Goal: Task Accomplishment & Management: Manage account settings

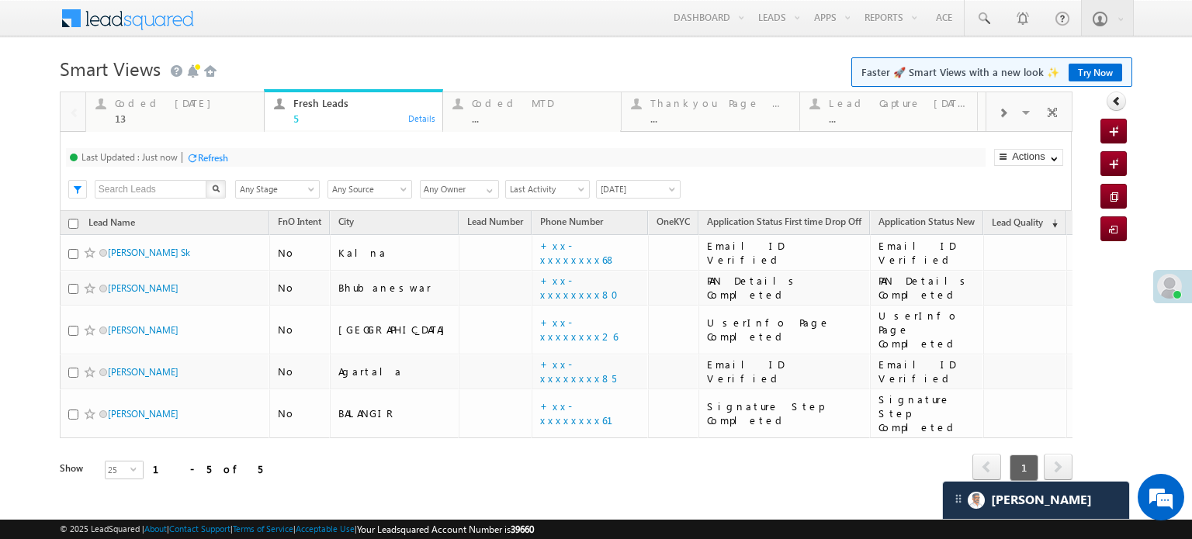
drag, startPoint x: 0, startPoint y: 0, endPoint x: 220, endPoint y: 158, distance: 270.3
click at [220, 158] on div "Refresh" at bounding box center [213, 158] width 30 height 12
click at [109, 105] on div "Coded Today 13 Details" at bounding box center [175, 109] width 175 height 30
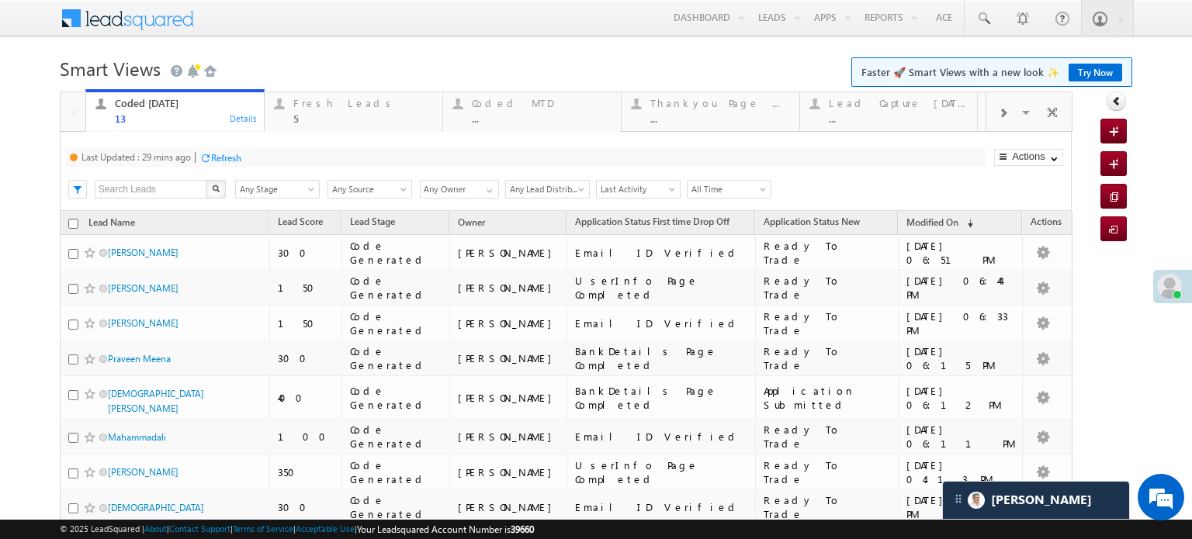
click at [241, 166] on div "Last Updated : 29 mins ago Refresh Refreshing..." at bounding box center [526, 157] width 920 height 19
click at [224, 158] on div "Refresh" at bounding box center [226, 158] width 30 height 12
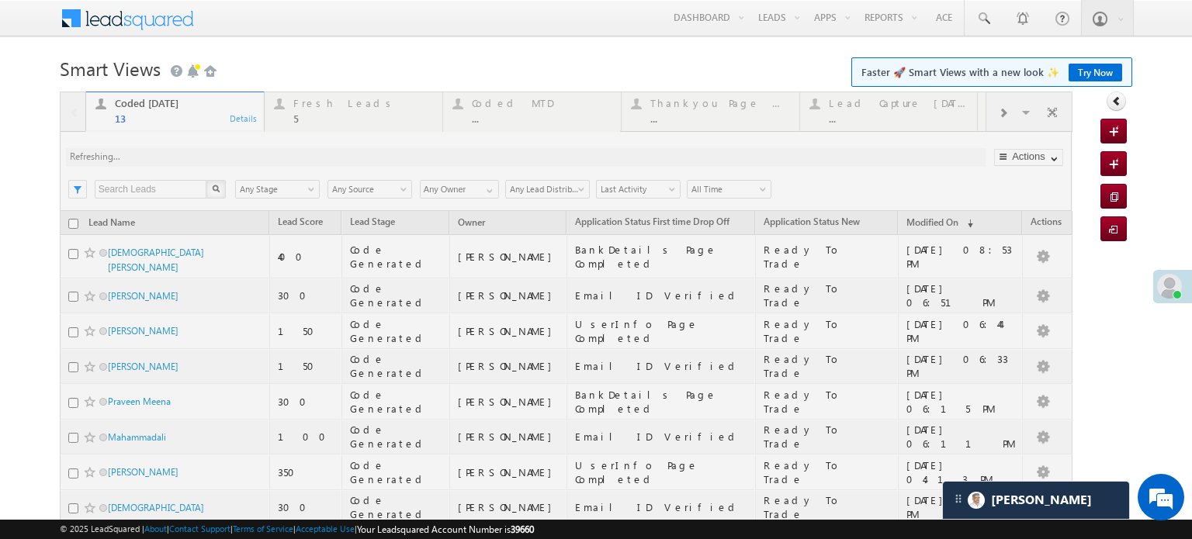
click at [317, 109] on div at bounding box center [566, 440] width 1013 height 696
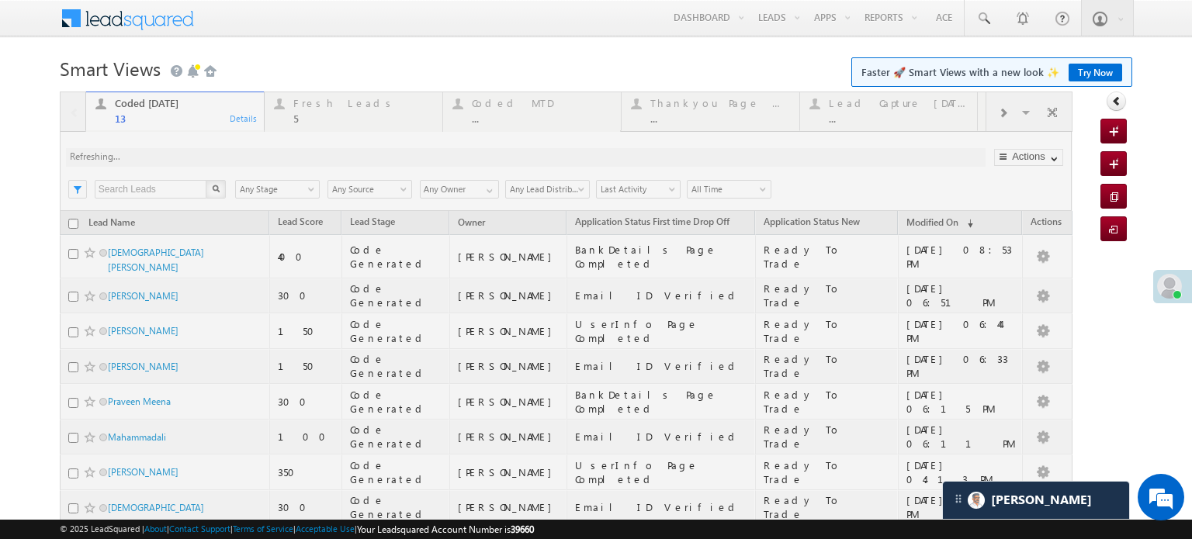
click at [317, 109] on div at bounding box center [566, 440] width 1013 height 696
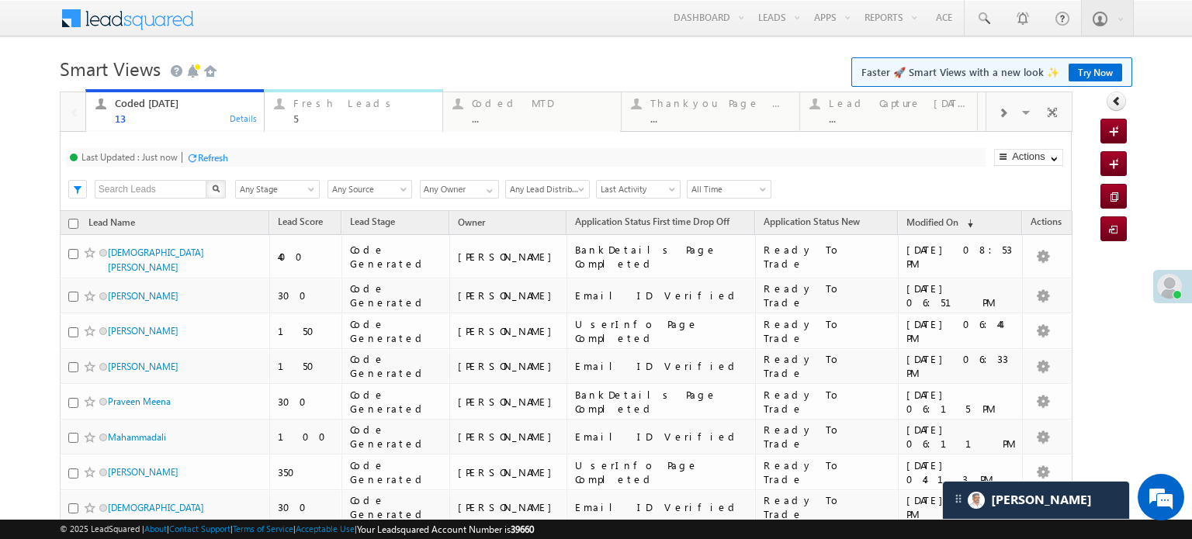
drag, startPoint x: 269, startPoint y: 17, endPoint x: 317, endPoint y: 109, distance: 103.5
click at [317, 109] on div "Fresh Leads" at bounding box center [363, 103] width 140 height 12
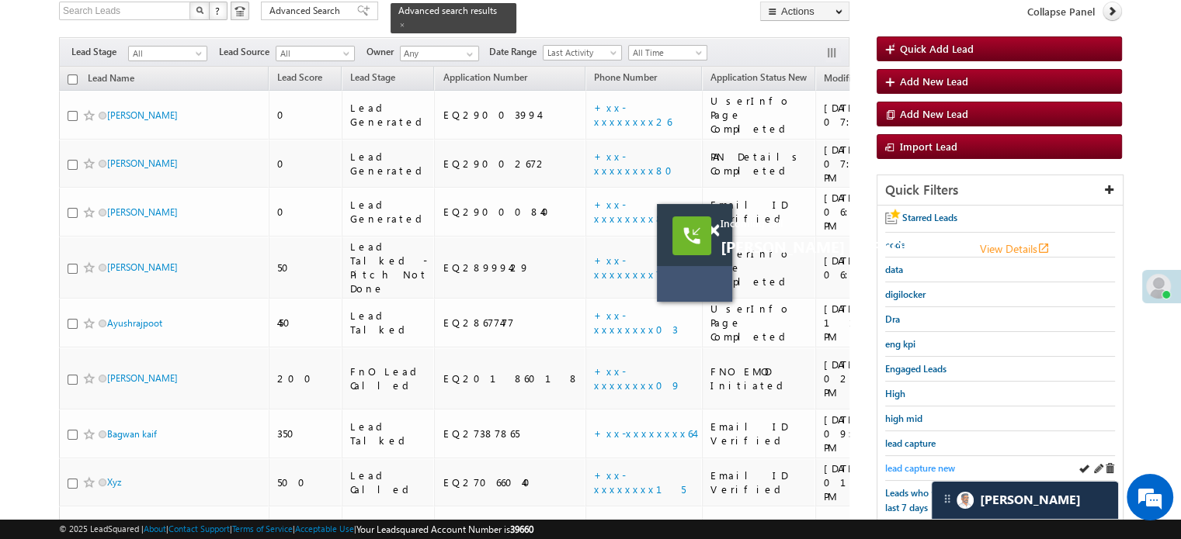
scroll to position [7683, 0]
click at [941, 463] on span "lead capture new" at bounding box center [920, 469] width 70 height 12
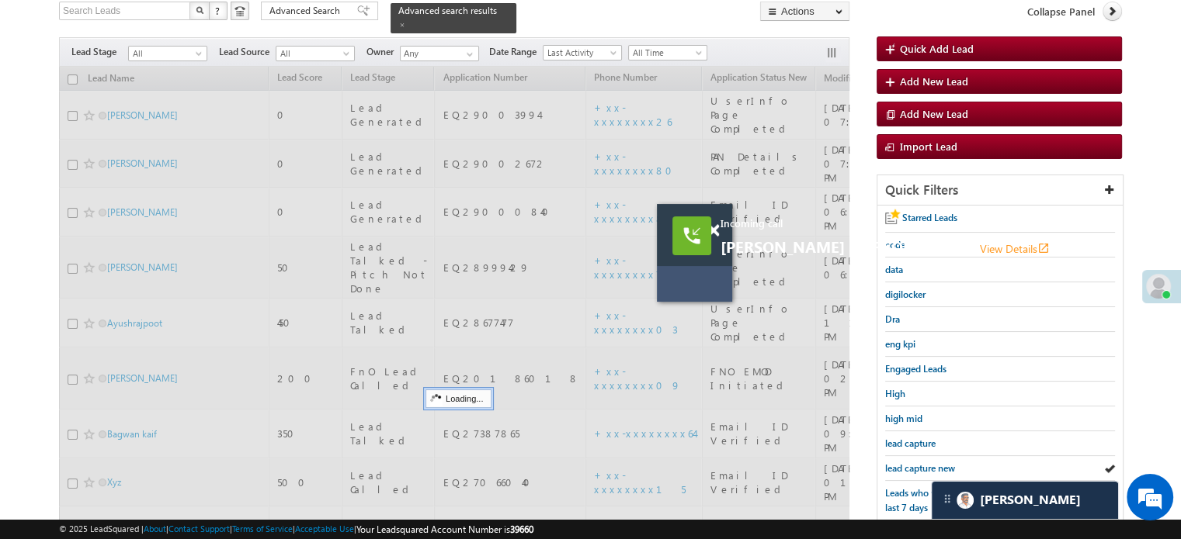
click at [937, 464] on span "lead capture new" at bounding box center [920, 469] width 70 height 12
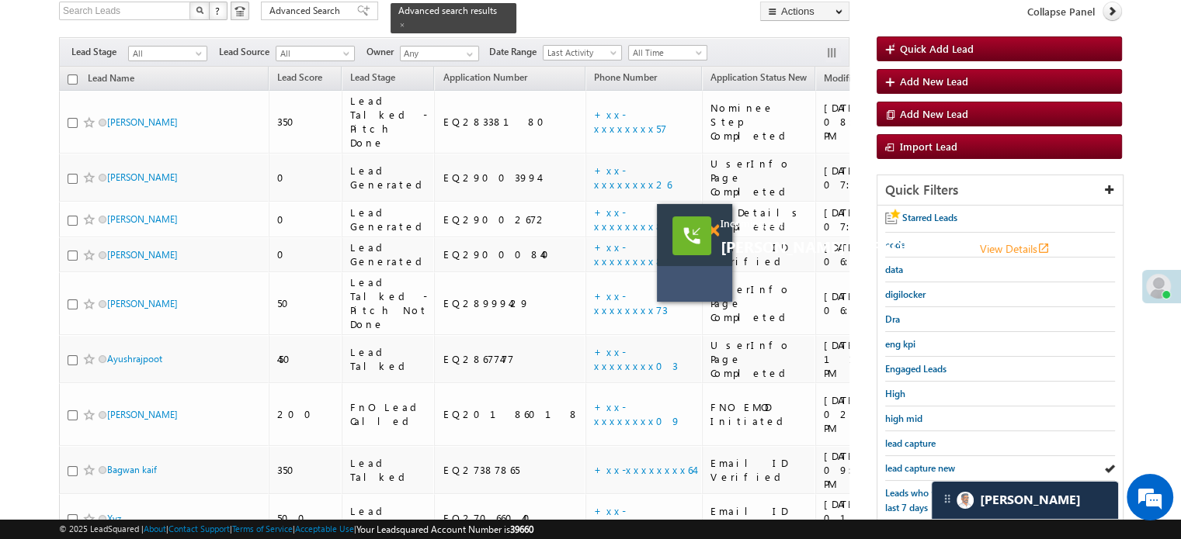
click at [712, 232] on span at bounding box center [713, 230] width 12 height 13
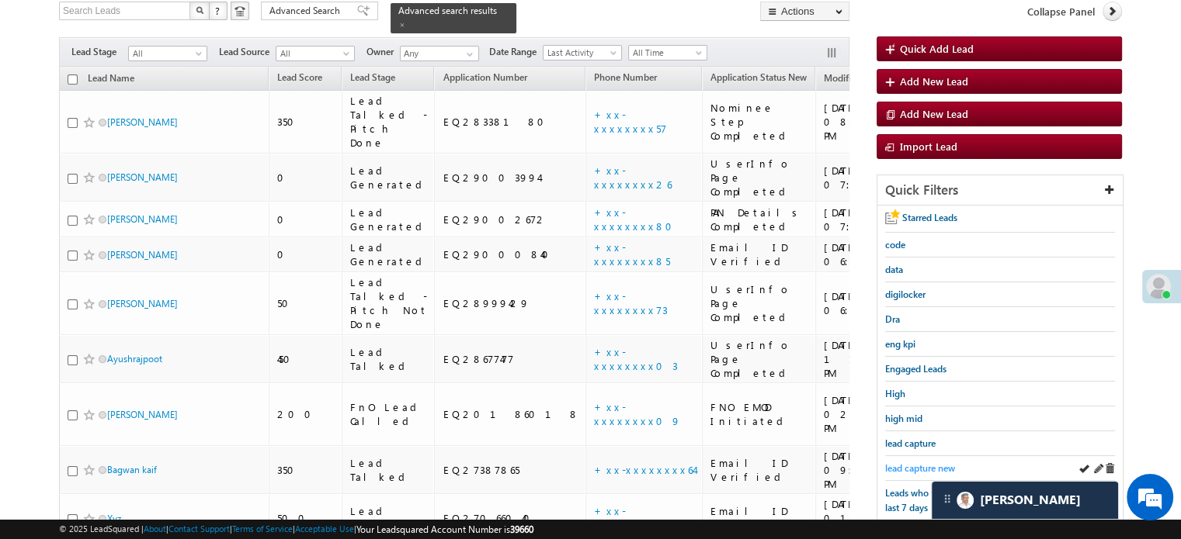
click at [916, 466] on span "lead capture new" at bounding box center [920, 469] width 70 height 12
click at [910, 463] on span "lead capture new" at bounding box center [920, 469] width 70 height 12
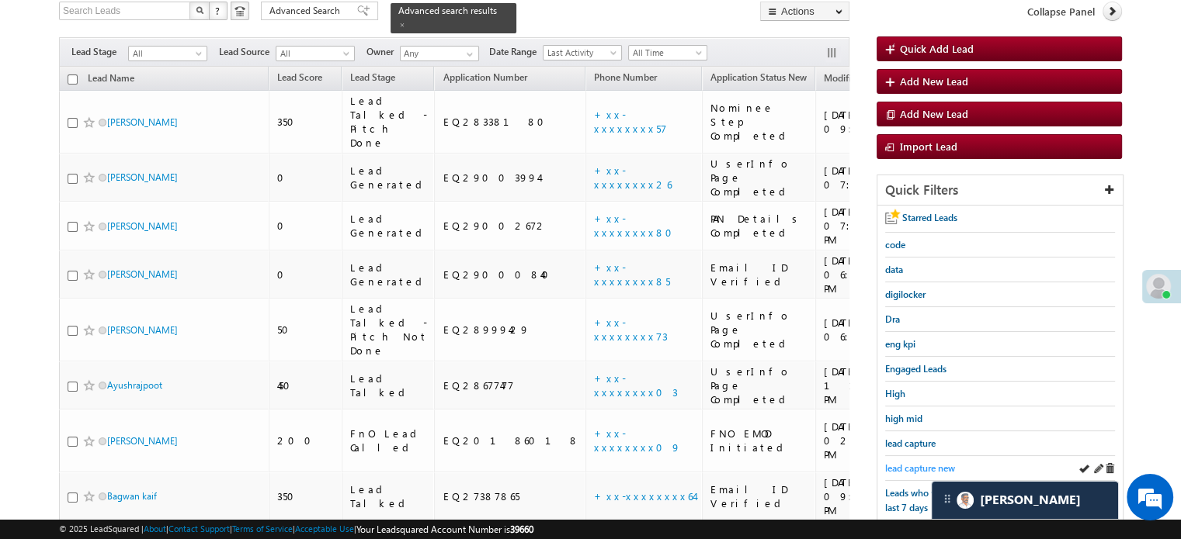
click at [897, 463] on span "lead capture new" at bounding box center [920, 469] width 70 height 12
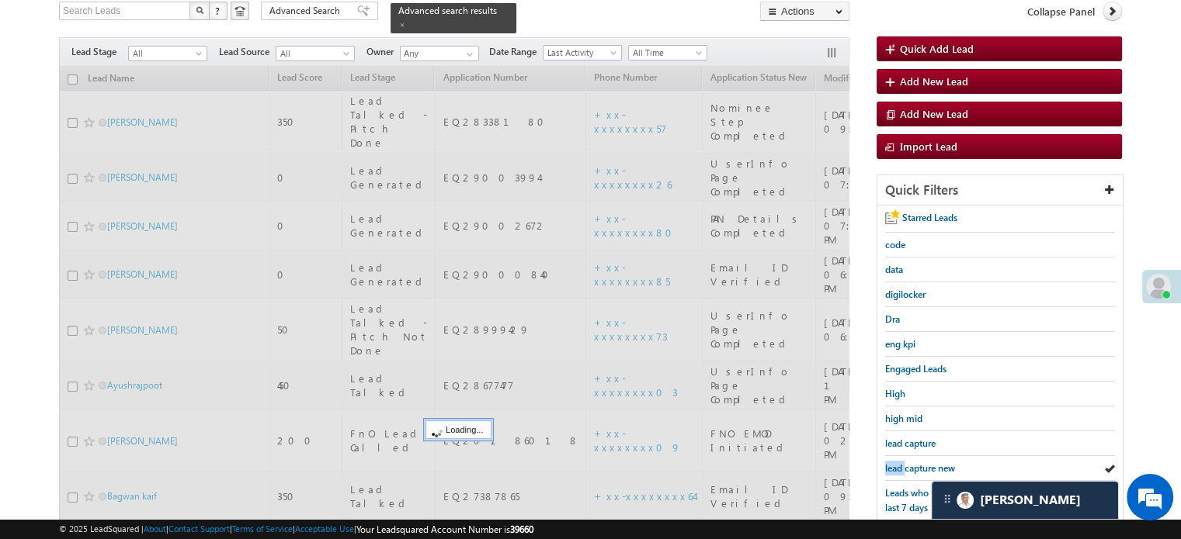
click at [897, 463] on span "lead capture new" at bounding box center [920, 469] width 70 height 12
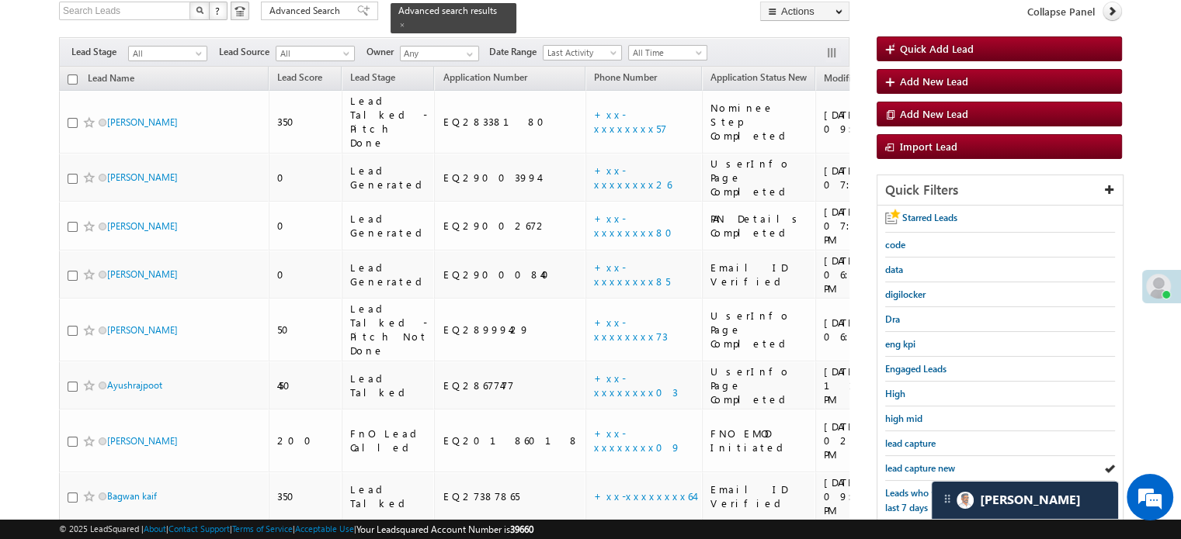
click at [897, 463] on span "lead capture new" at bounding box center [920, 469] width 70 height 12
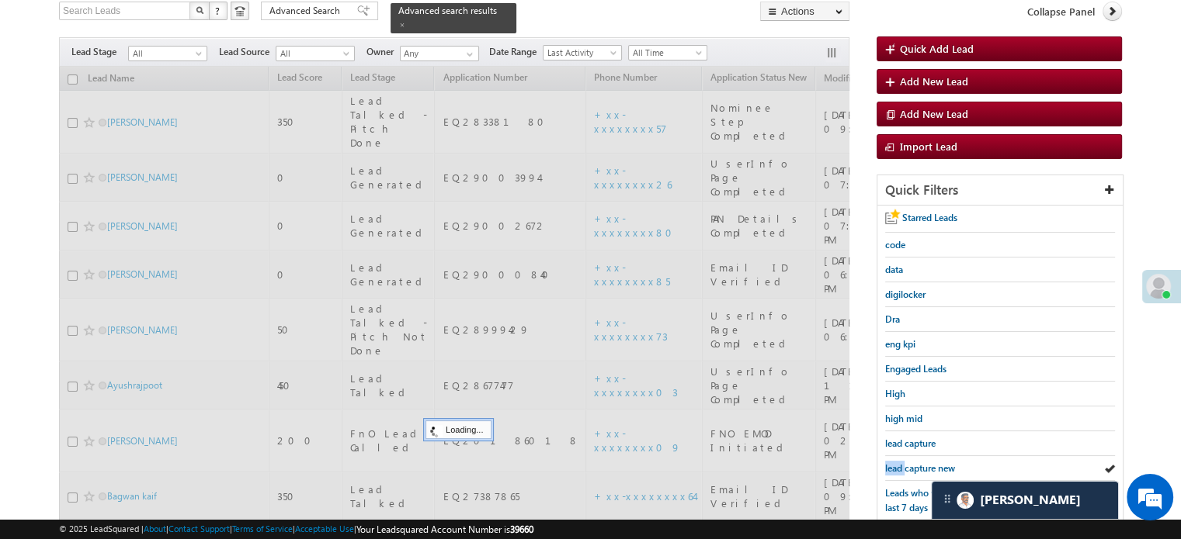
click at [897, 463] on span "lead capture new" at bounding box center [920, 469] width 70 height 12
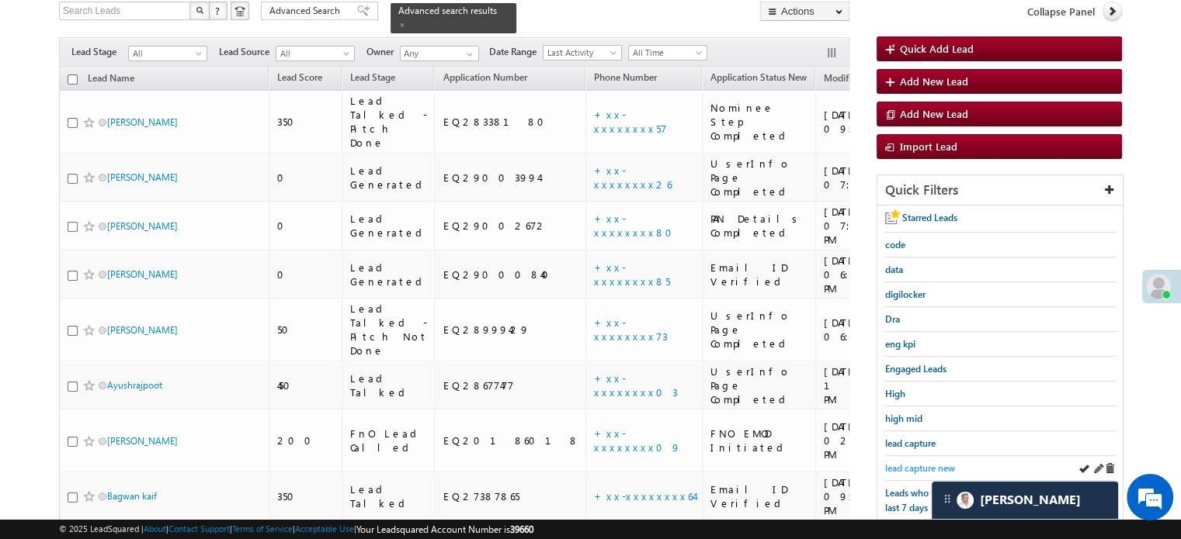
click at [897, 464] on span "lead capture new" at bounding box center [920, 469] width 70 height 12
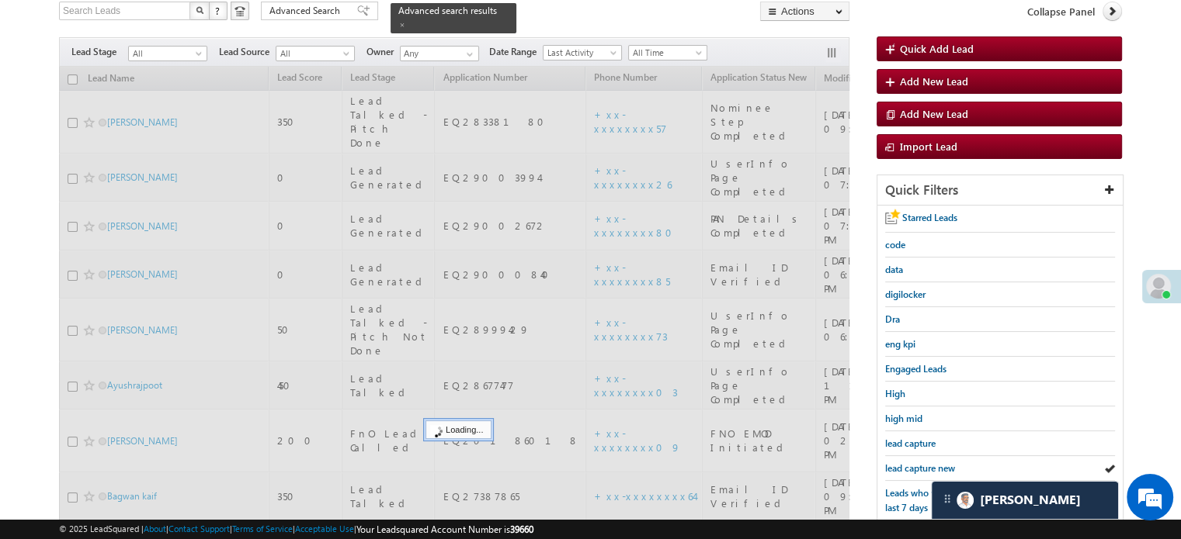
click at [897, 464] on span "lead capture new" at bounding box center [920, 469] width 70 height 12
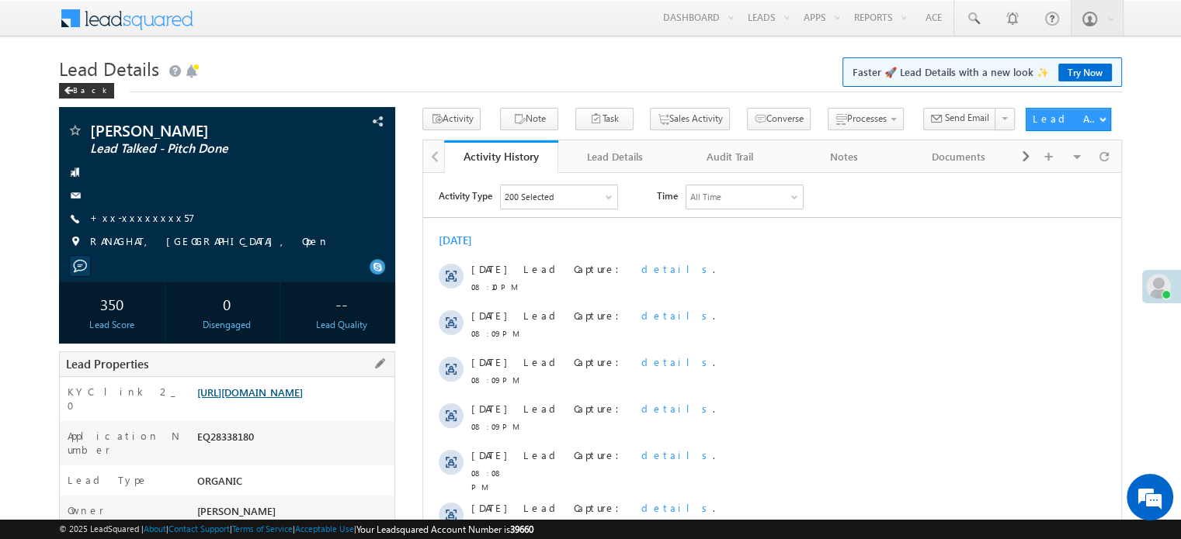
click at [283, 399] on link "[URL][DOMAIN_NAME]" at bounding box center [250, 392] width 106 height 13
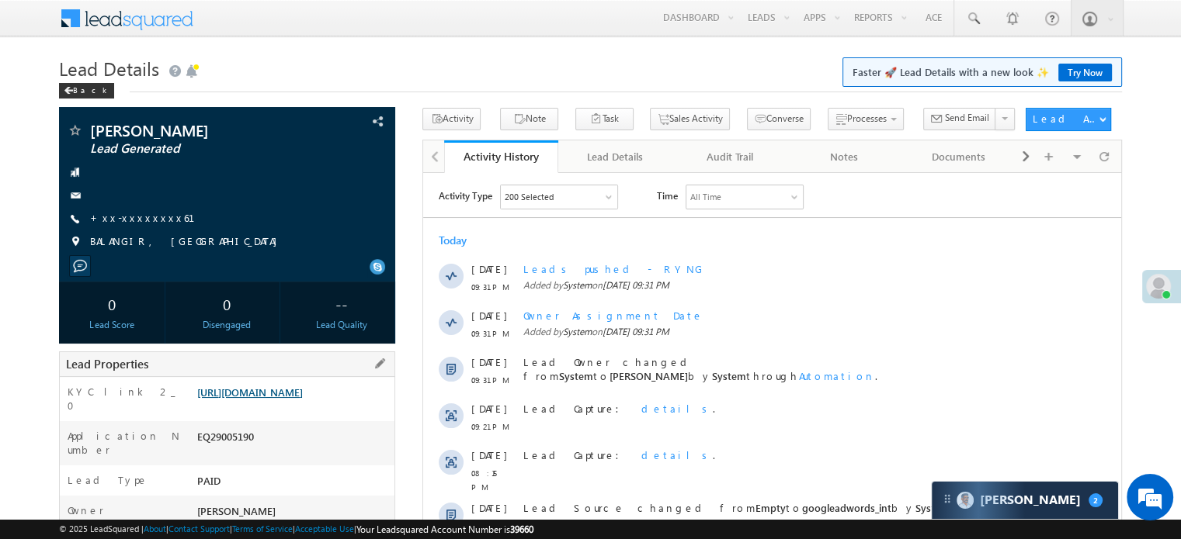
click at [264, 387] on link "[URL][DOMAIN_NAME]" at bounding box center [250, 392] width 106 height 13
